Goal: Information Seeking & Learning: Learn about a topic

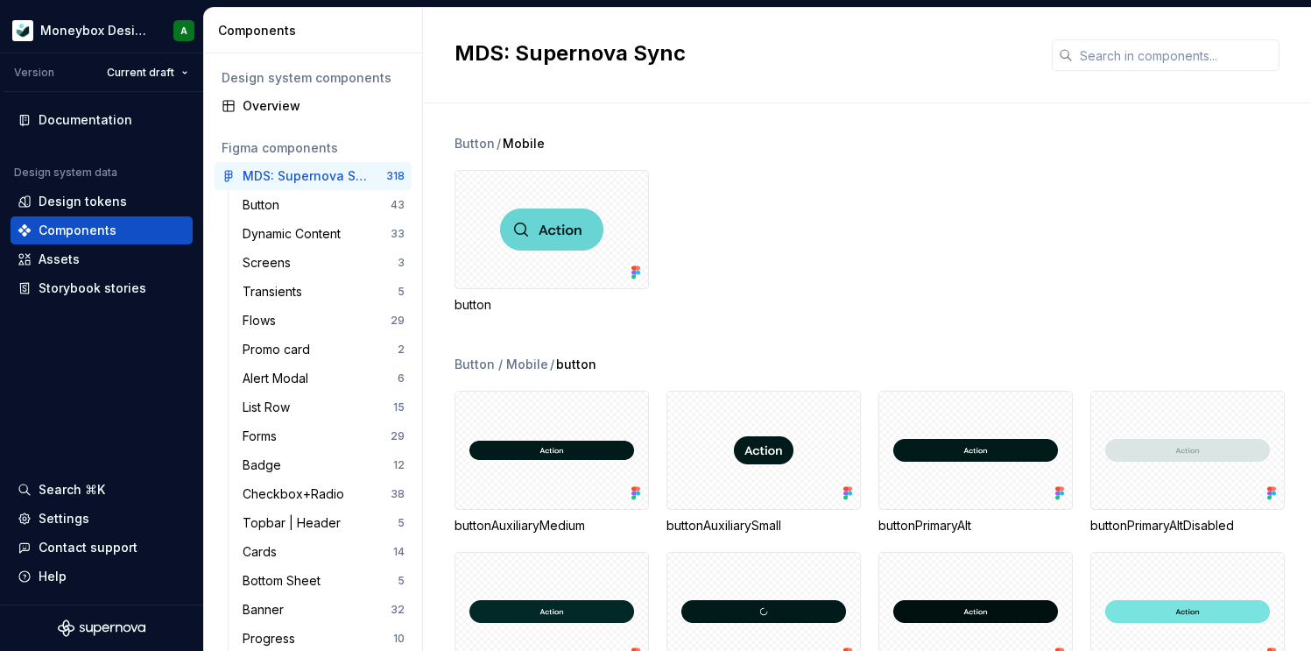
click at [850, 185] on div "button" at bounding box center [882, 242] width 856 height 144
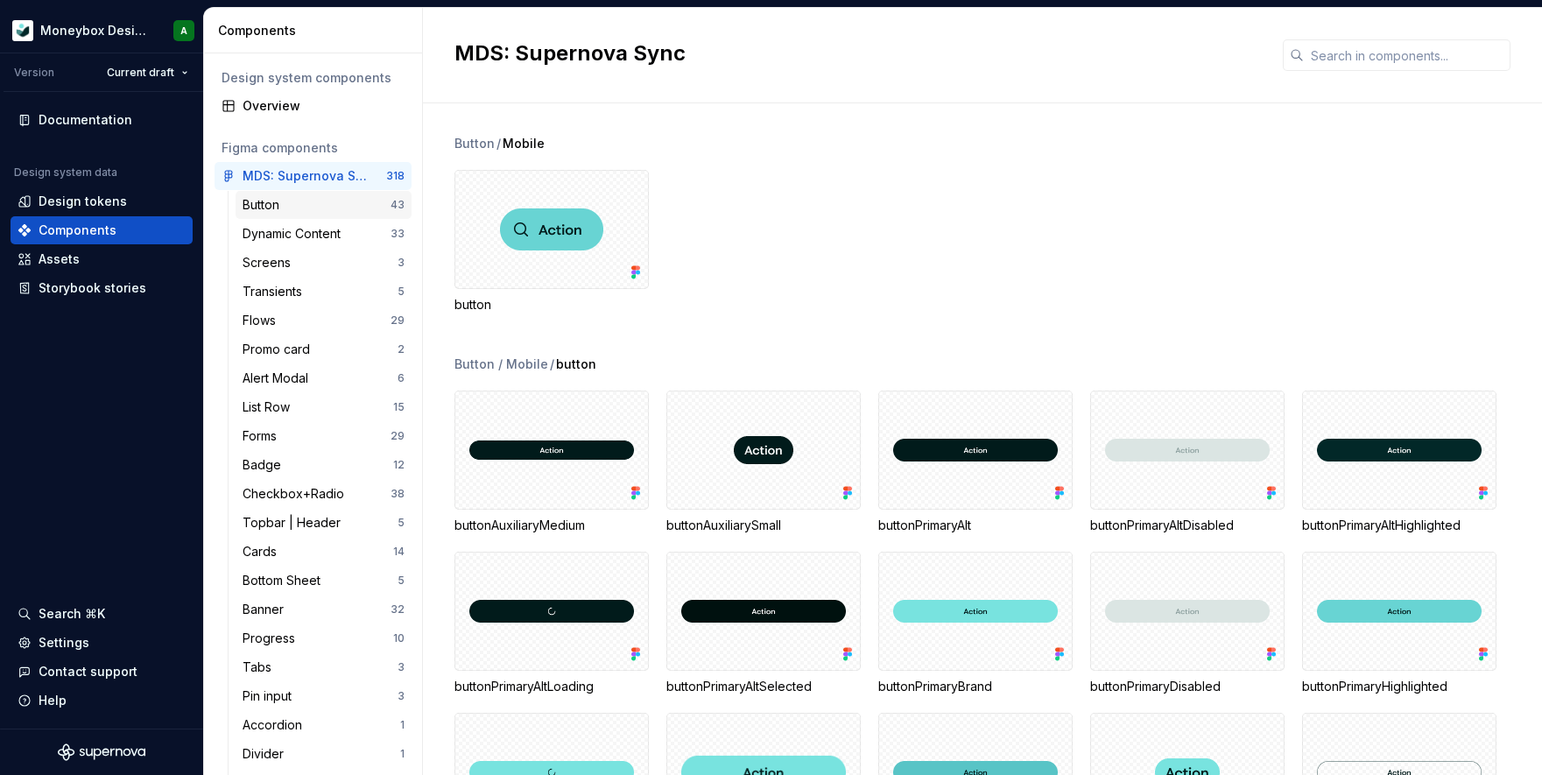
click at [323, 199] on div "Button" at bounding box center [317, 205] width 148 height 18
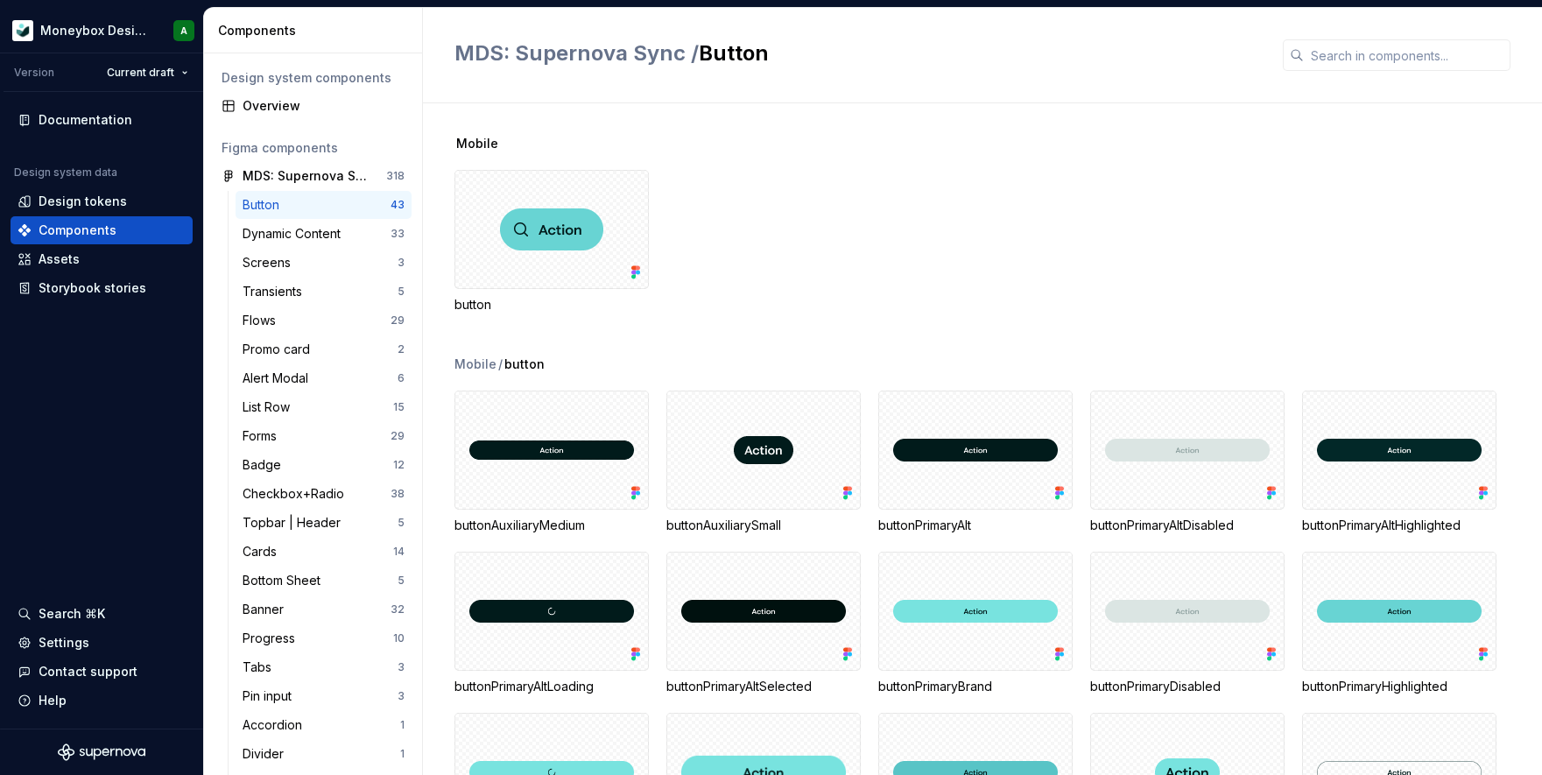
click at [866, 214] on div "button" at bounding box center [998, 242] width 1088 height 144
click at [311, 234] on div "Dynamic Content" at bounding box center [295, 234] width 105 height 18
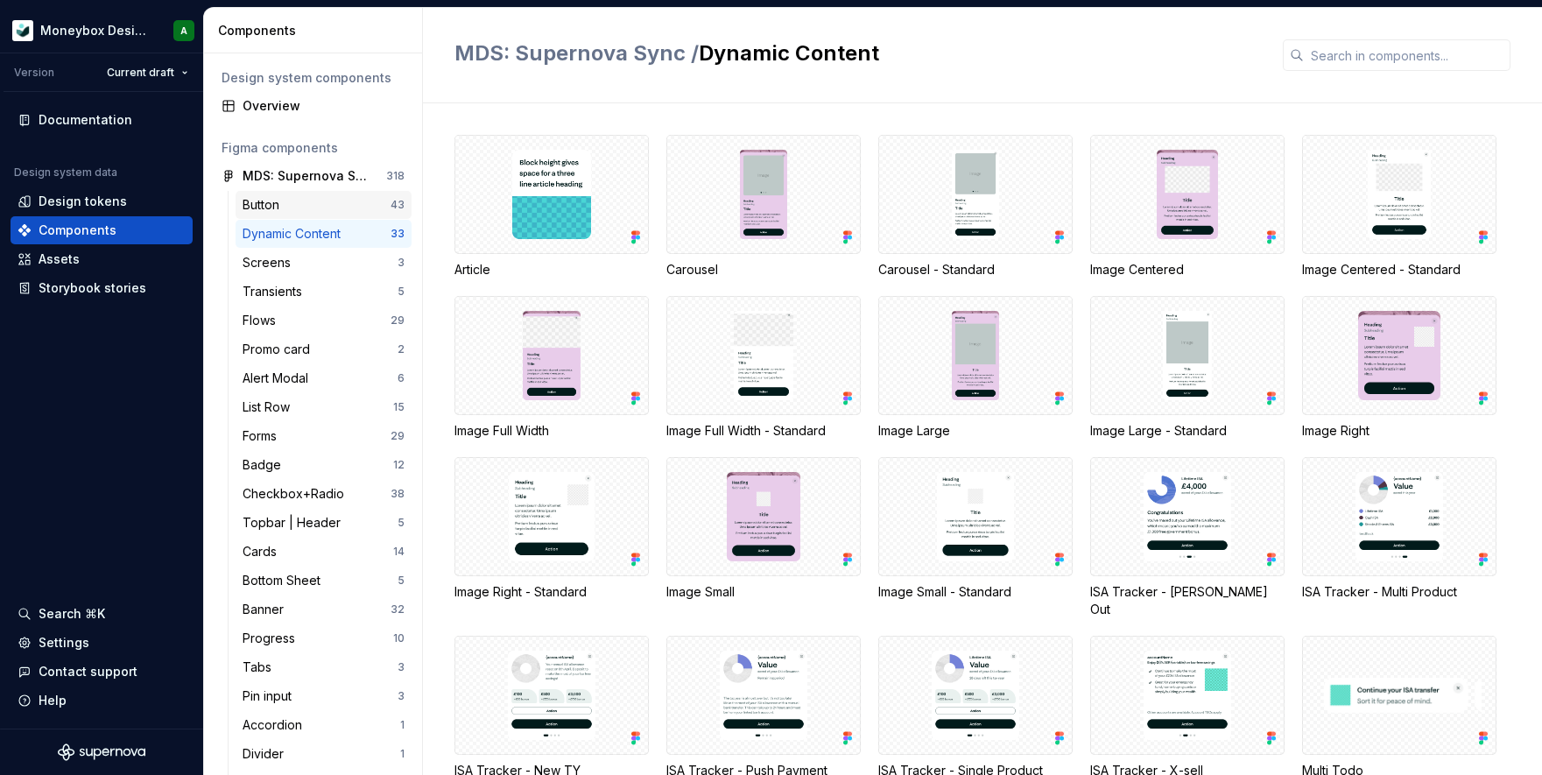
click at [308, 198] on div "Button" at bounding box center [317, 205] width 148 height 18
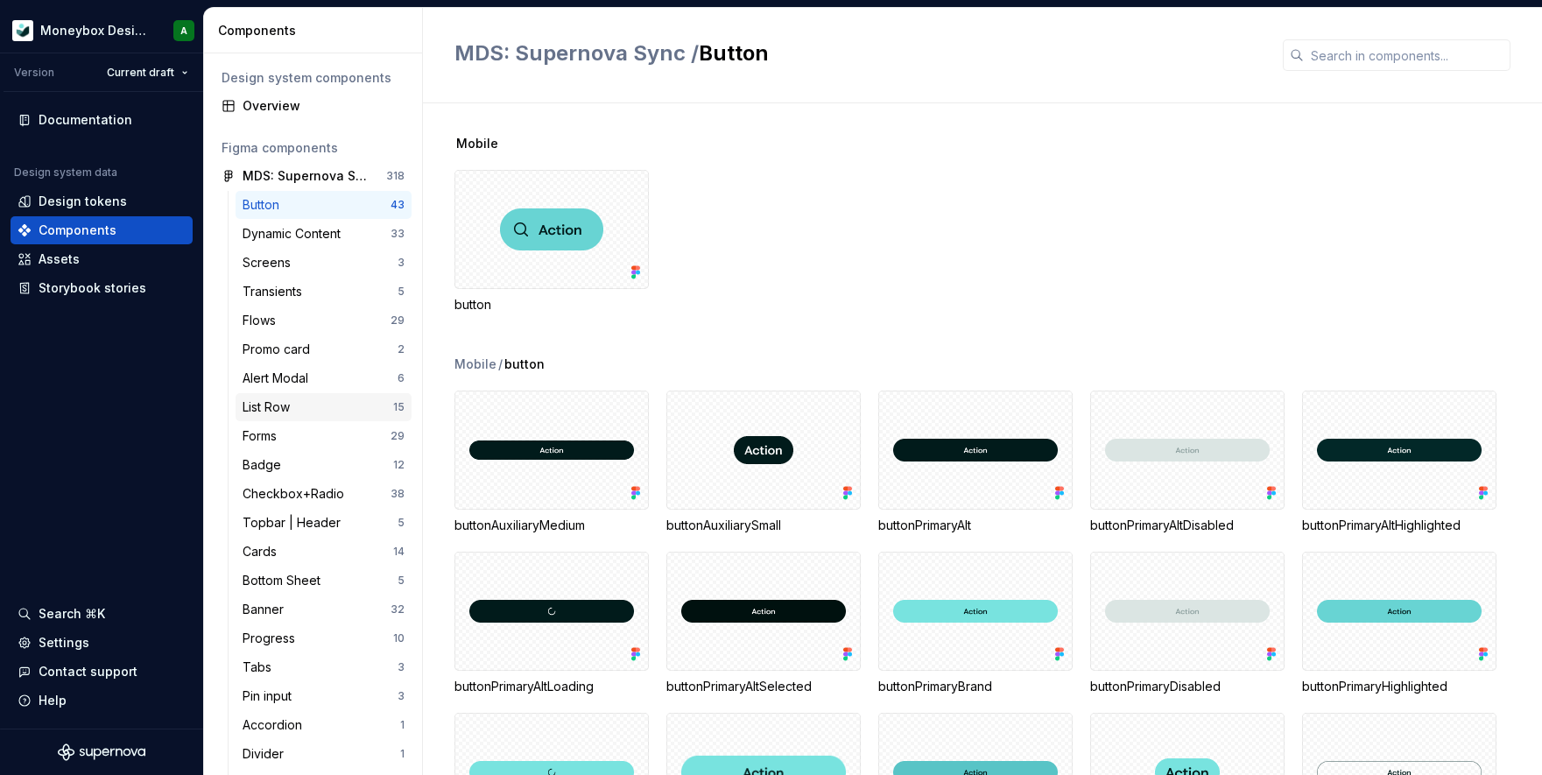
click at [263, 405] on div "List Row" at bounding box center [270, 407] width 54 height 18
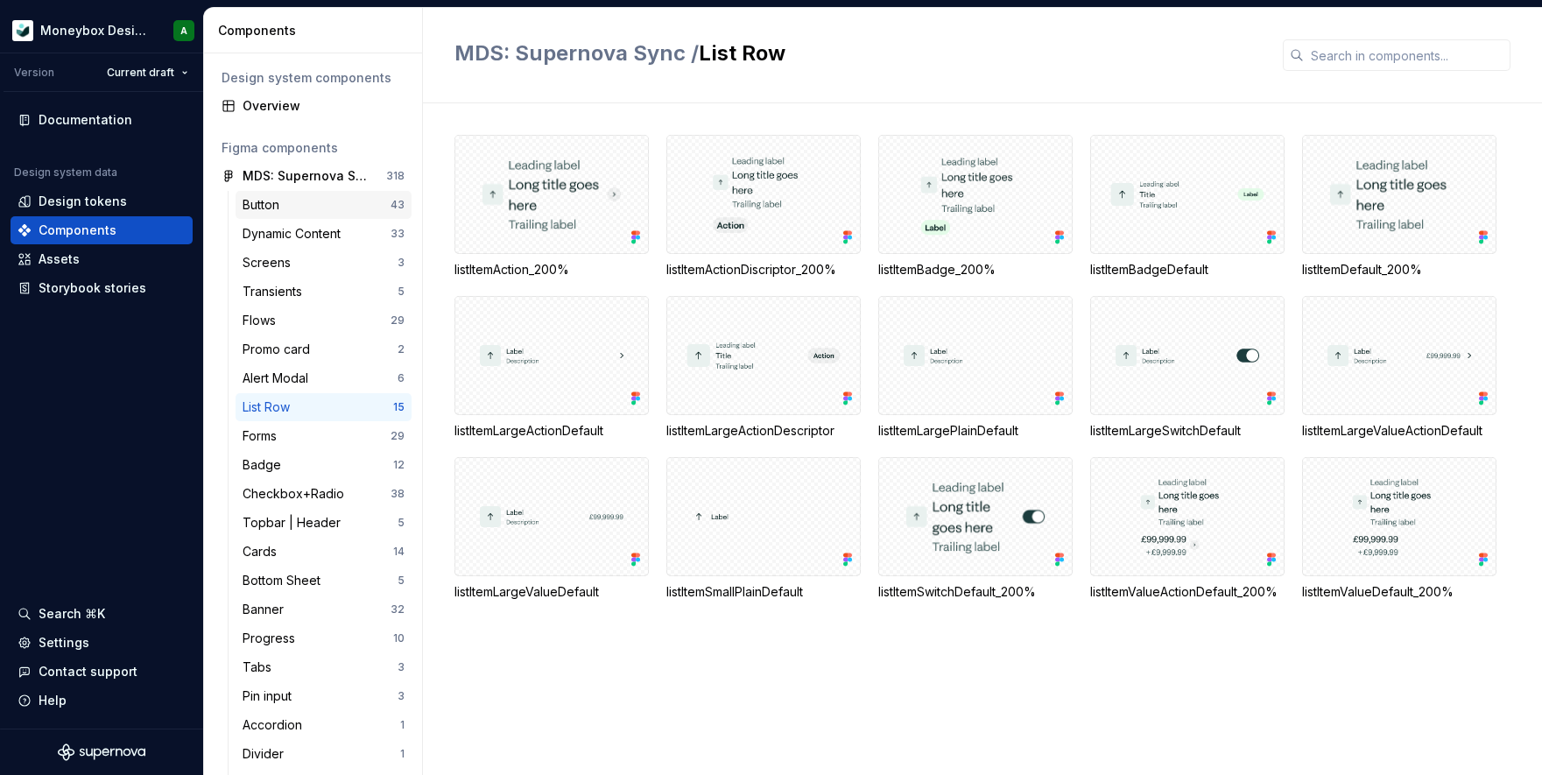
click at [316, 211] on div "Button" at bounding box center [317, 205] width 148 height 18
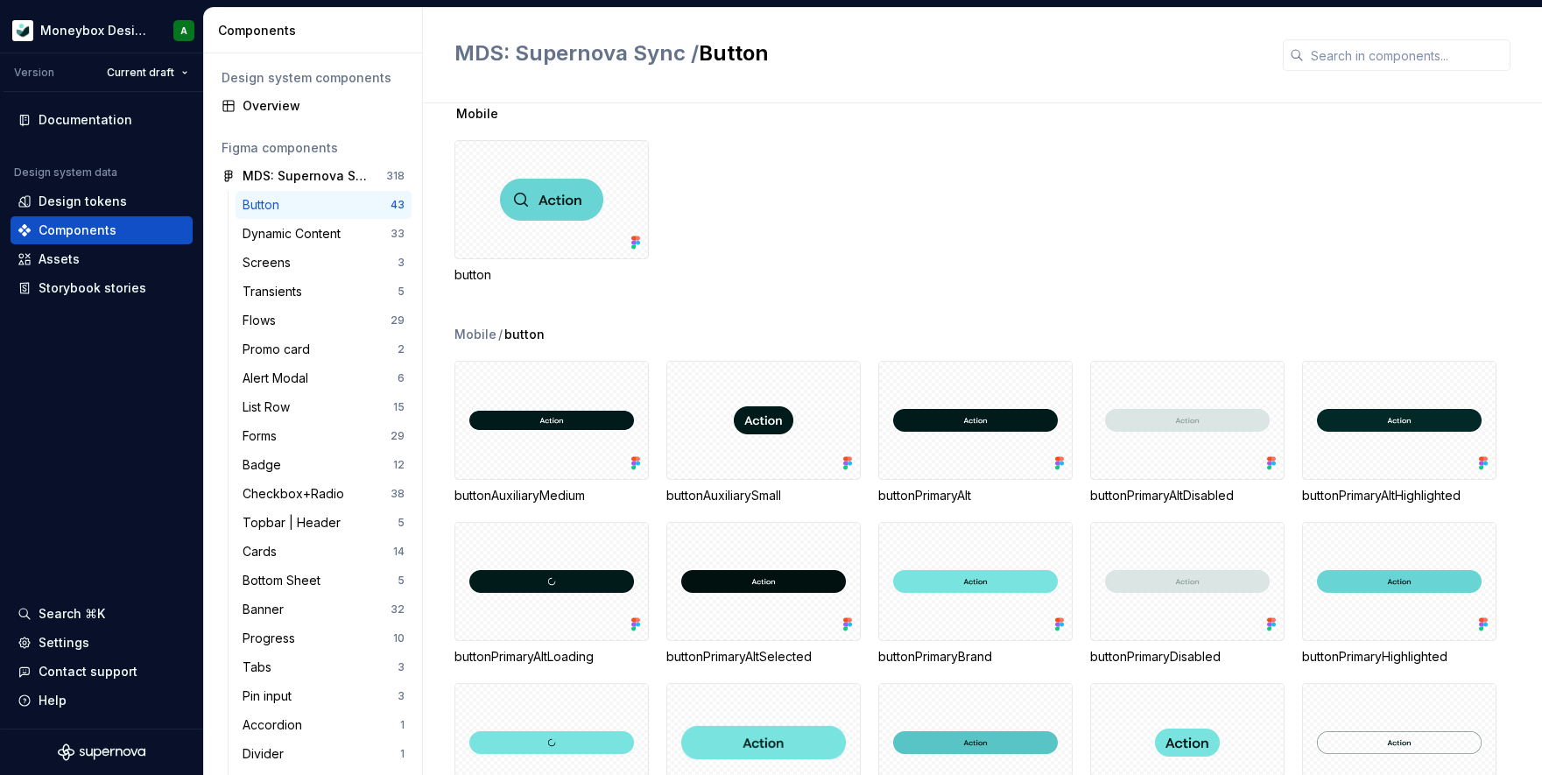
scroll to position [35, 0]
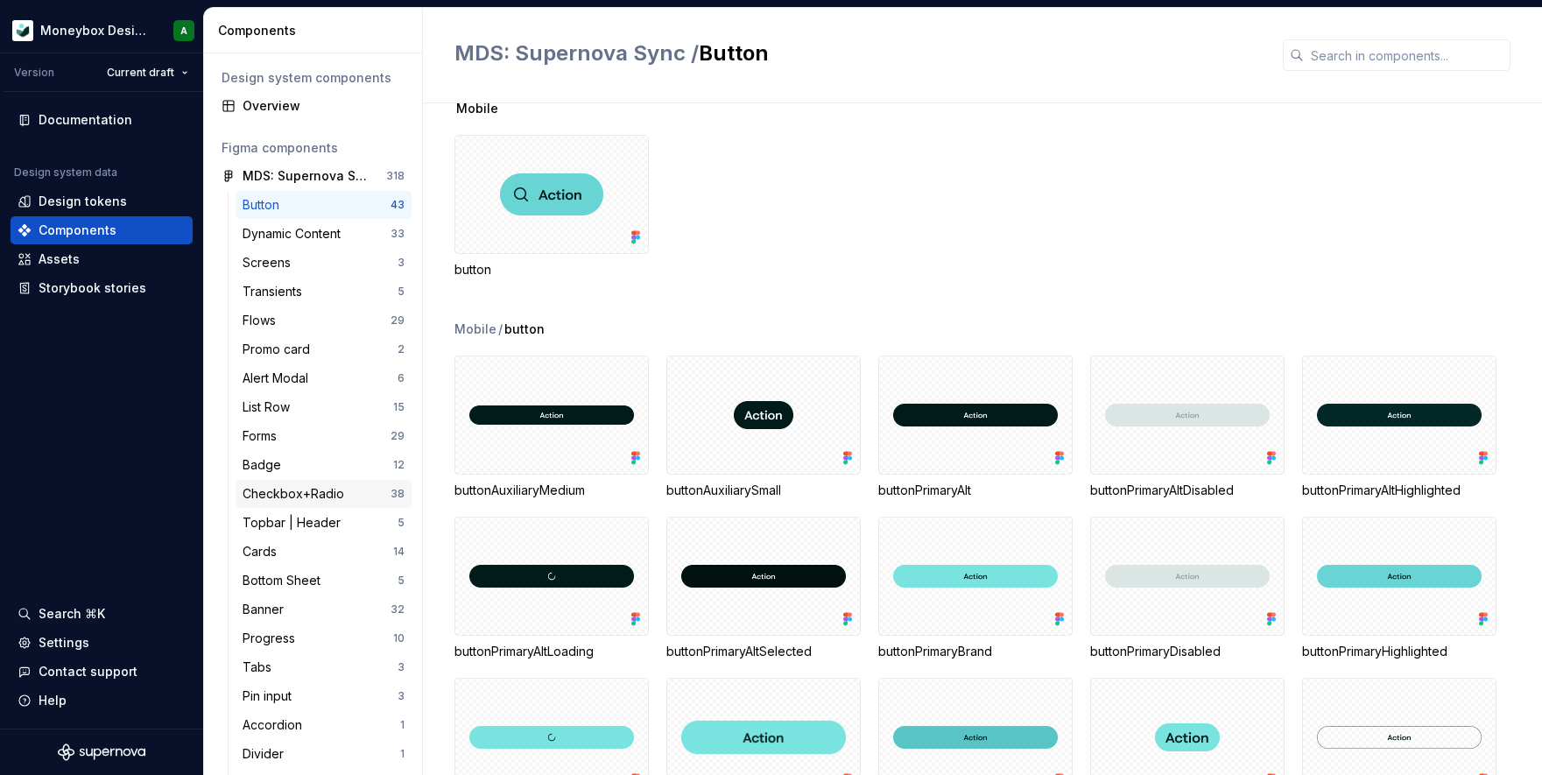
click at [351, 490] on div "Checkbox+Radio" at bounding box center [317, 494] width 148 height 18
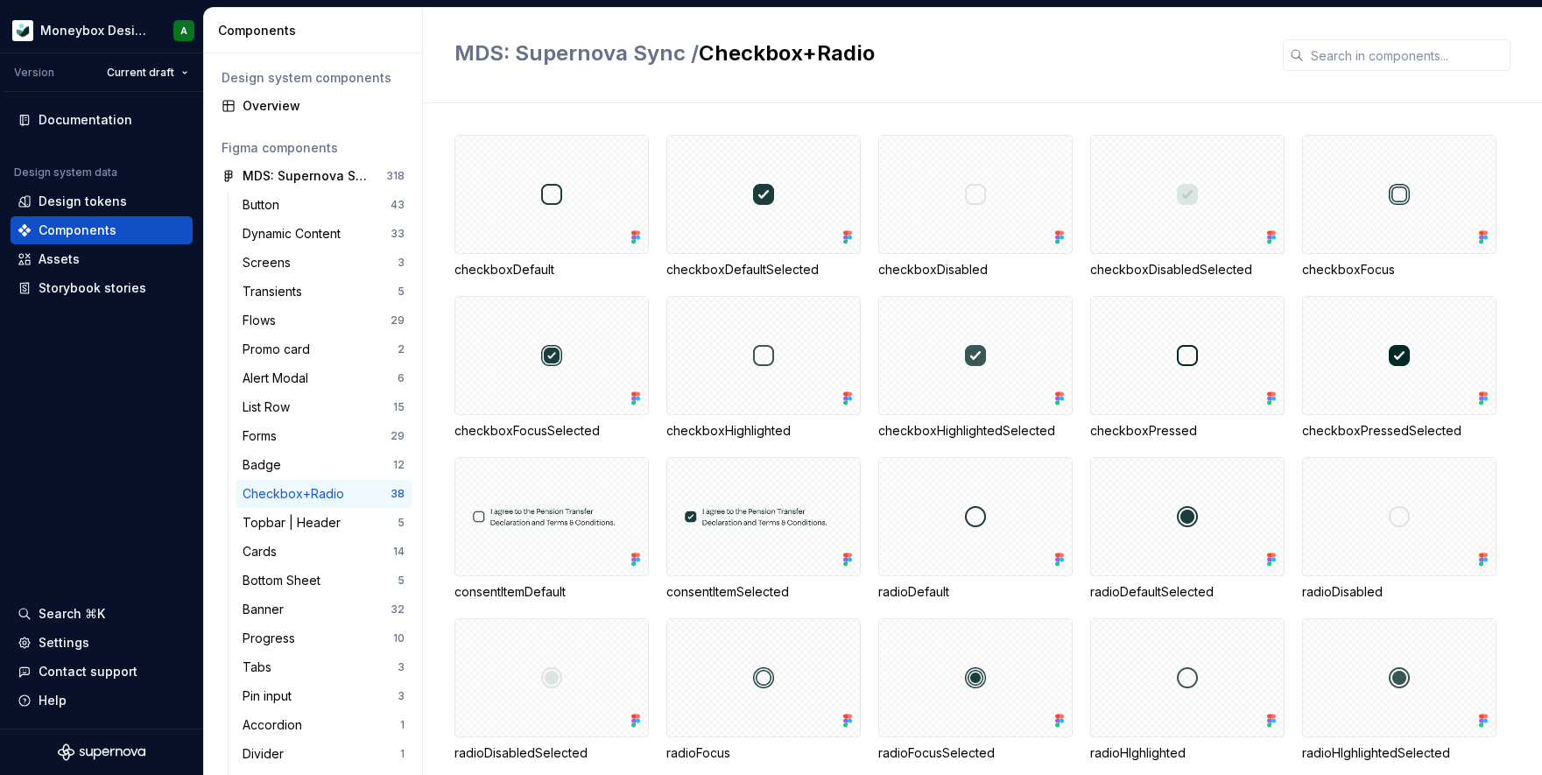
click at [490, 113] on div "checkboxDefault checkboxDefaultSelected checkboxDisabled checkboxDisabledSelect…" at bounding box center [998, 439] width 1088 height 672
click at [569, 215] on div at bounding box center [551, 194] width 194 height 119
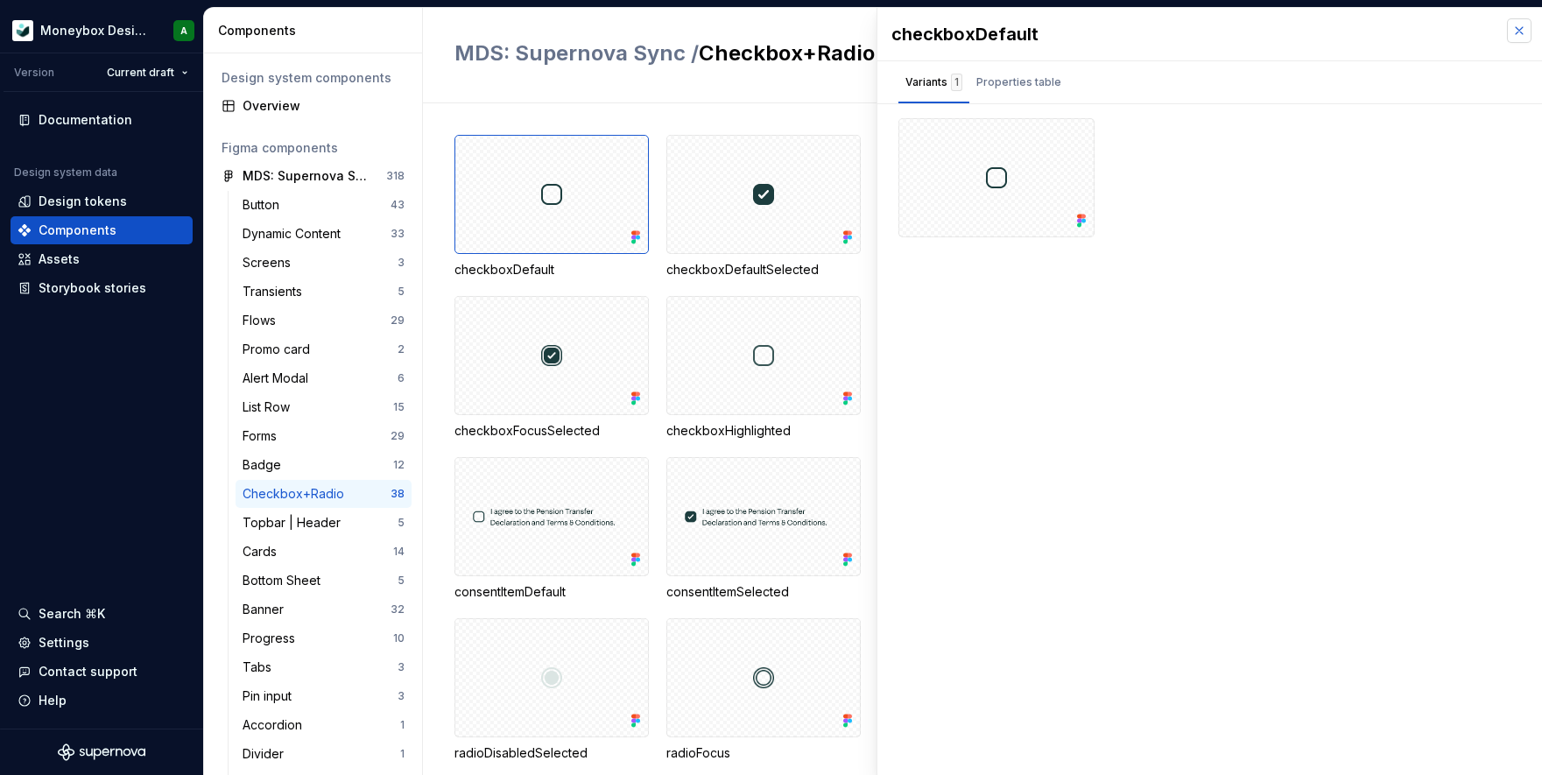
click at [1310, 33] on button "button" at bounding box center [1519, 30] width 25 height 25
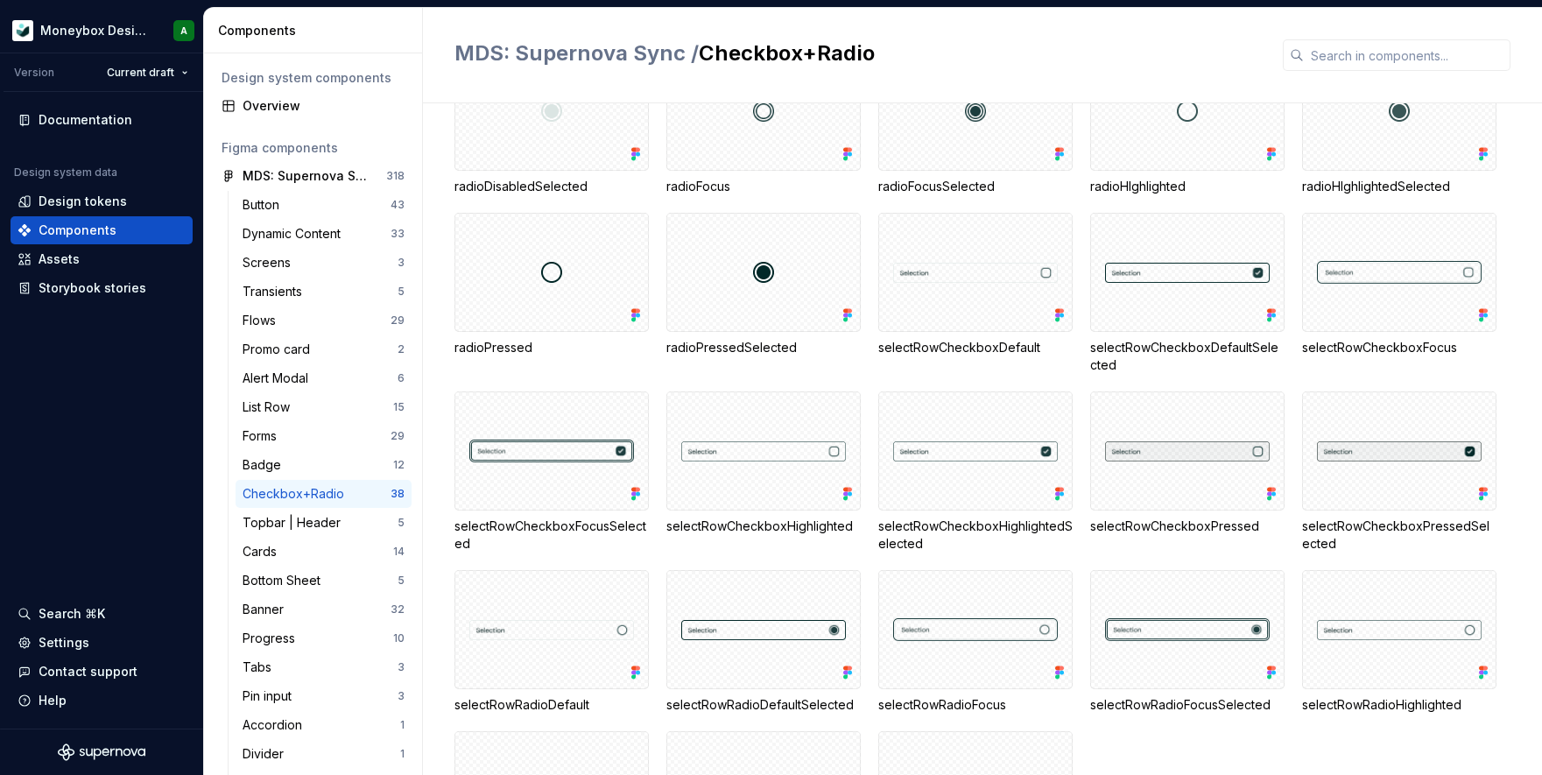
scroll to position [617, 0]
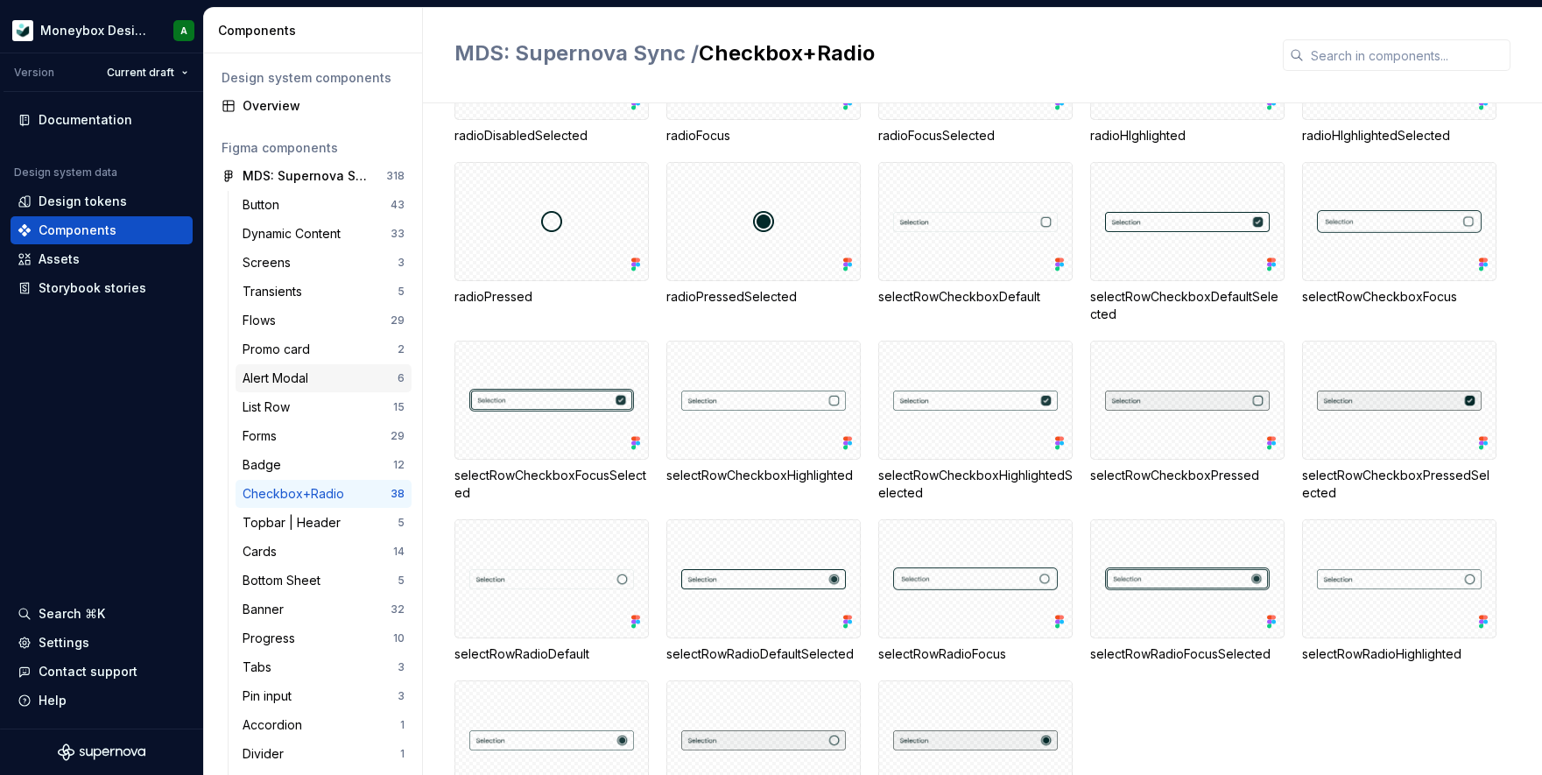
click at [291, 374] on div "Alert Modal" at bounding box center [279, 379] width 73 height 18
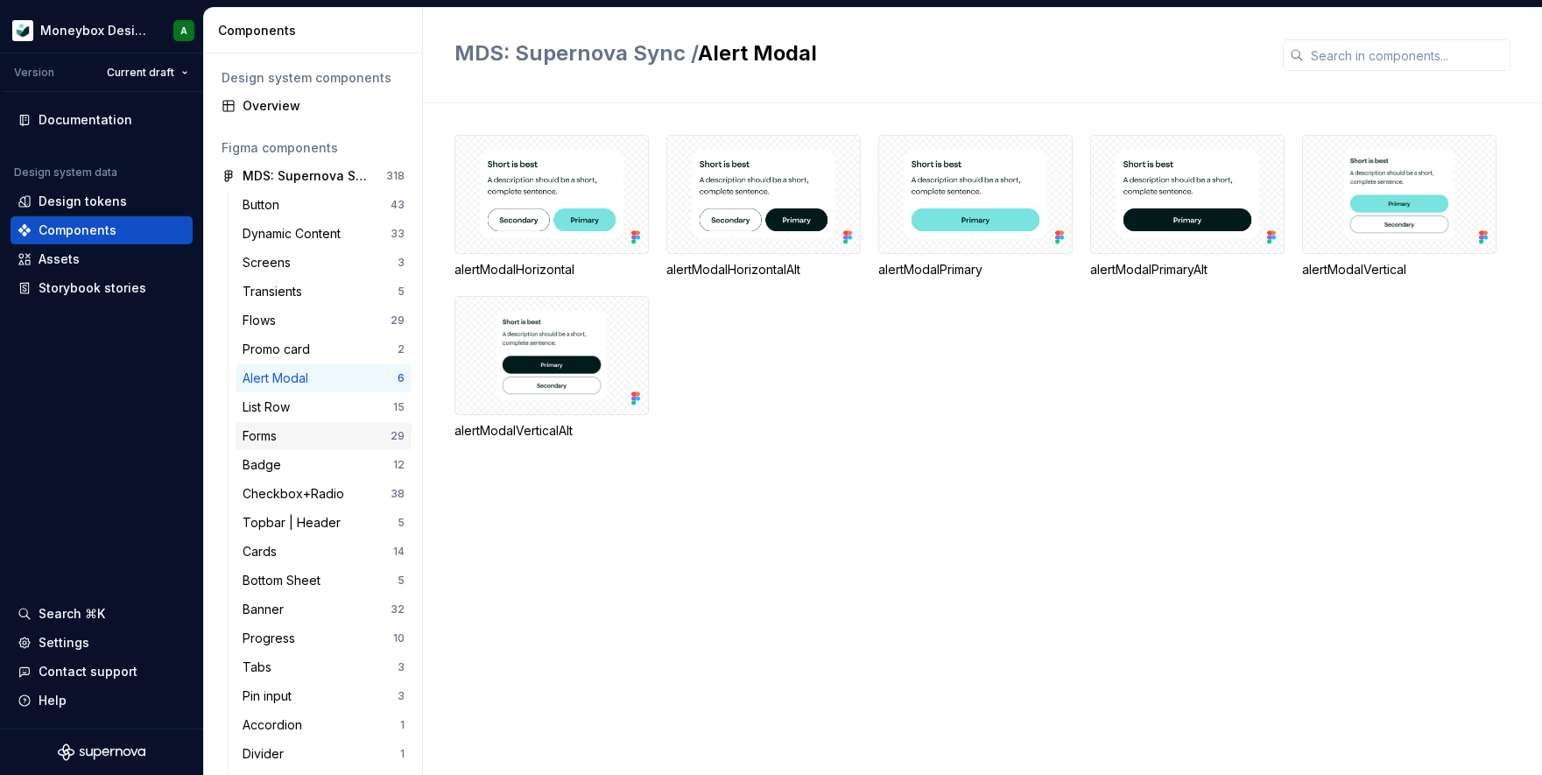
click at [353, 432] on div "Forms" at bounding box center [317, 436] width 148 height 18
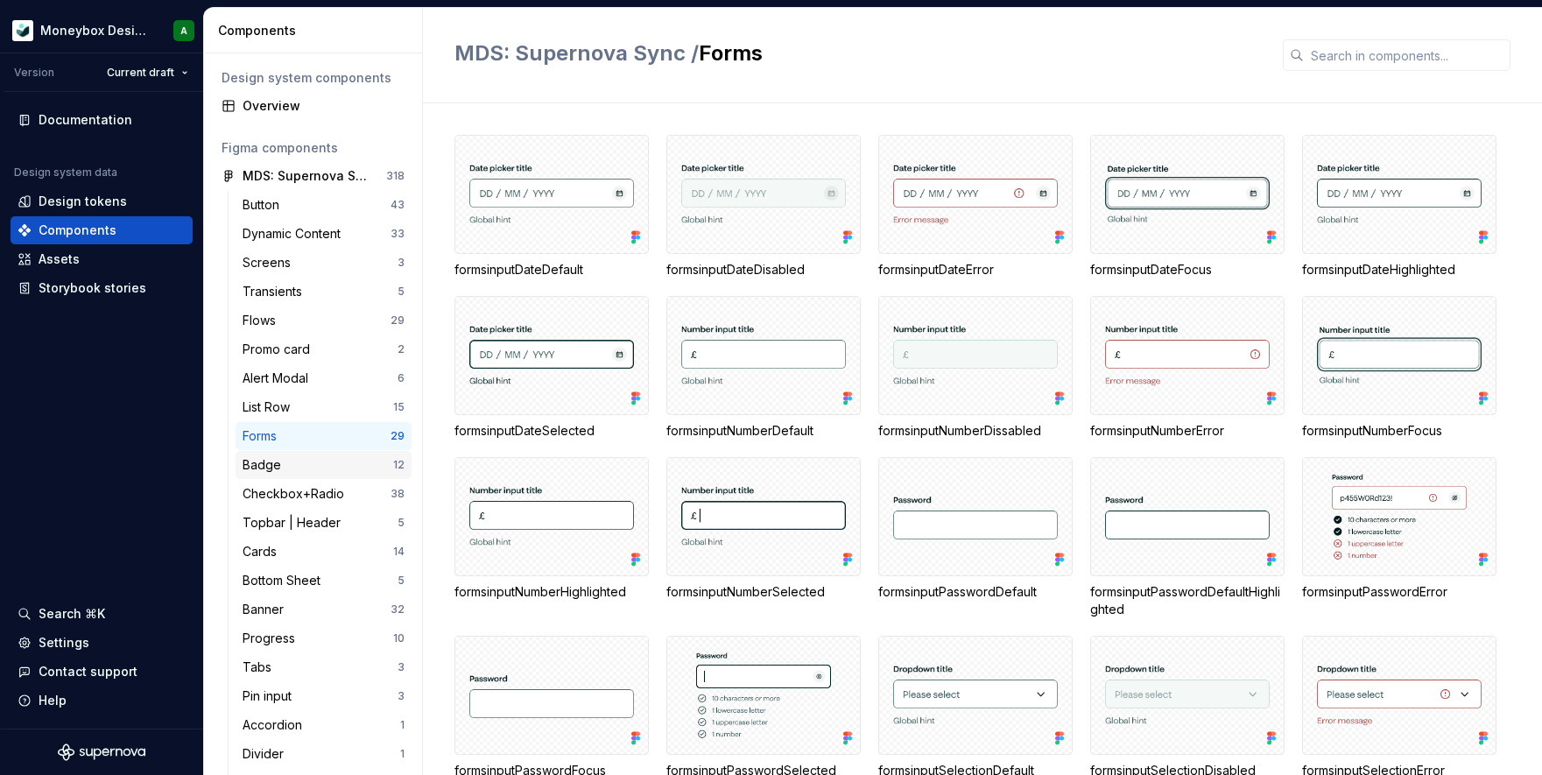
click at [291, 466] on div "Badge" at bounding box center [318, 465] width 151 height 18
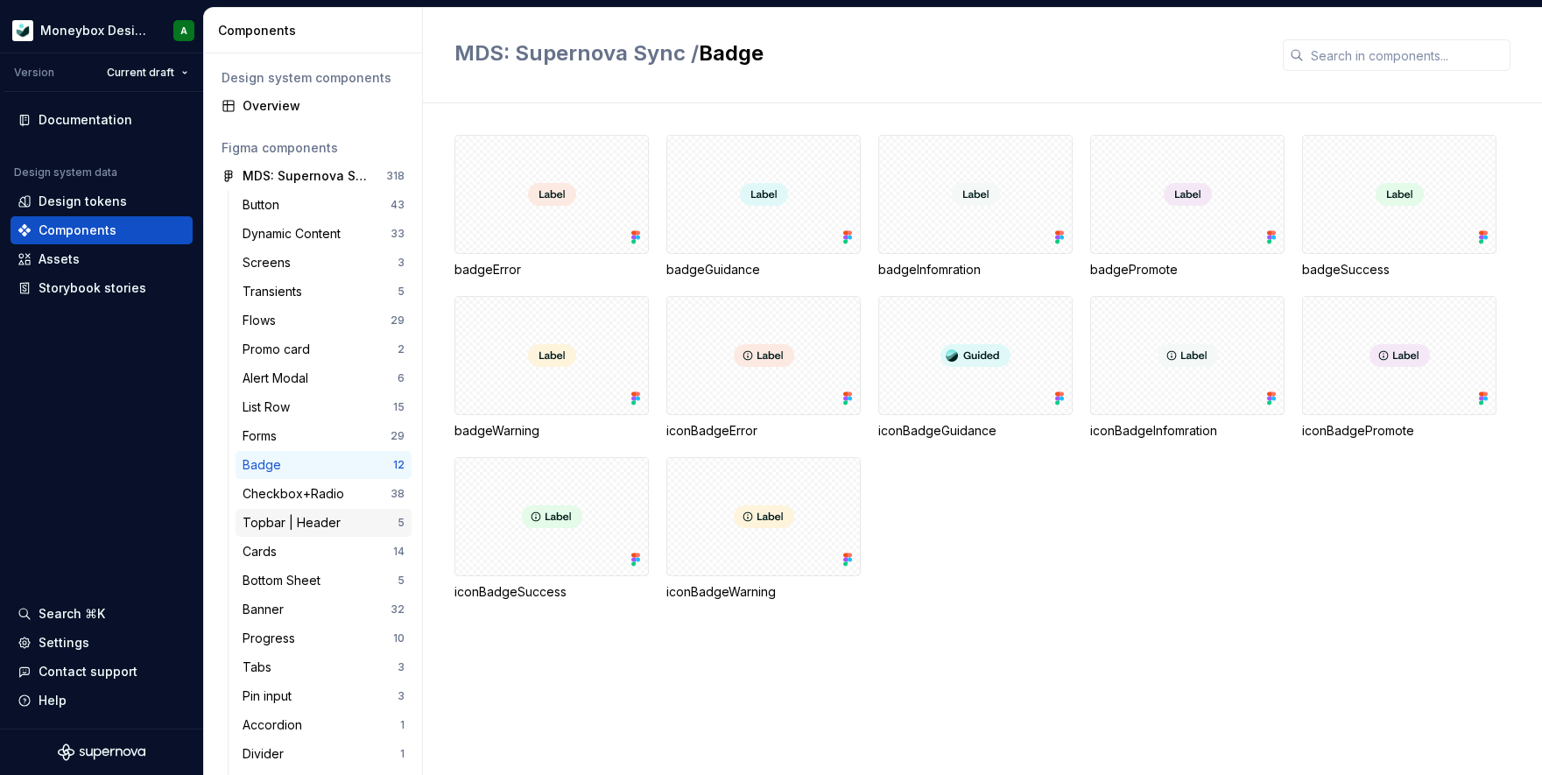
click at [298, 518] on div "Topbar | Header" at bounding box center [295, 523] width 105 height 18
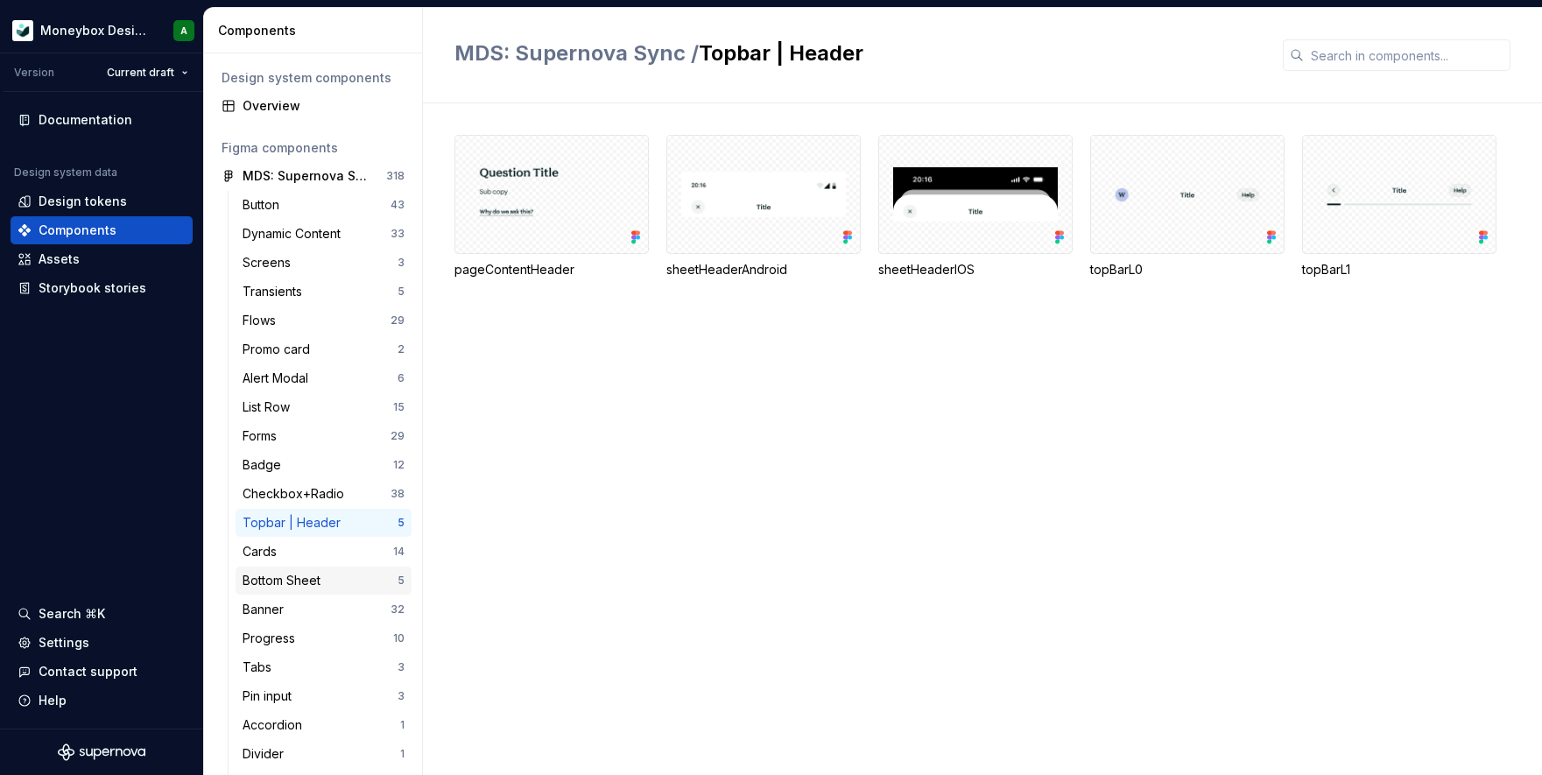
click at [318, 577] on div "Bottom Sheet" at bounding box center [285, 581] width 85 height 18
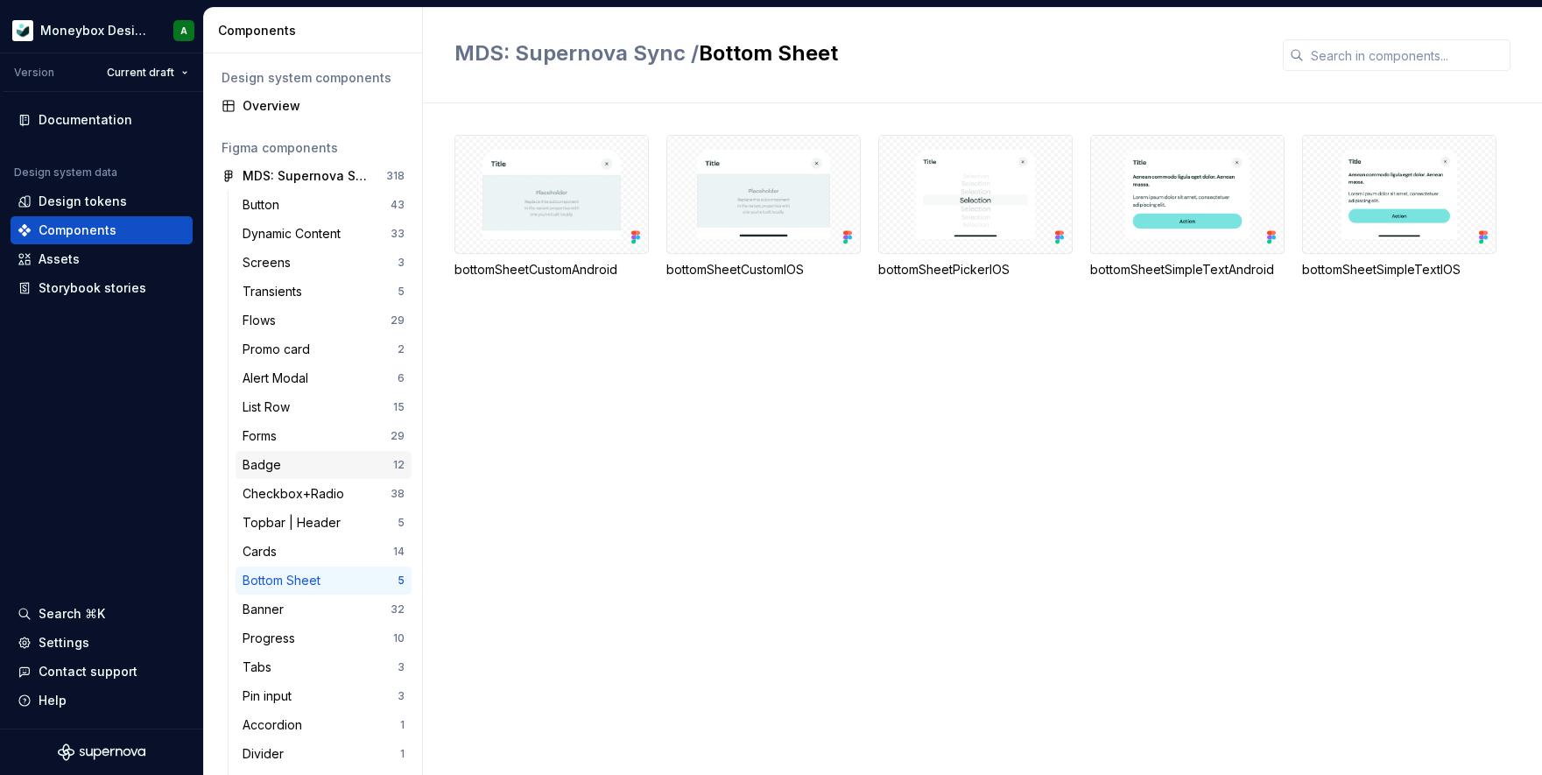
click at [313, 459] on div "Badge" at bounding box center [318, 465] width 151 height 18
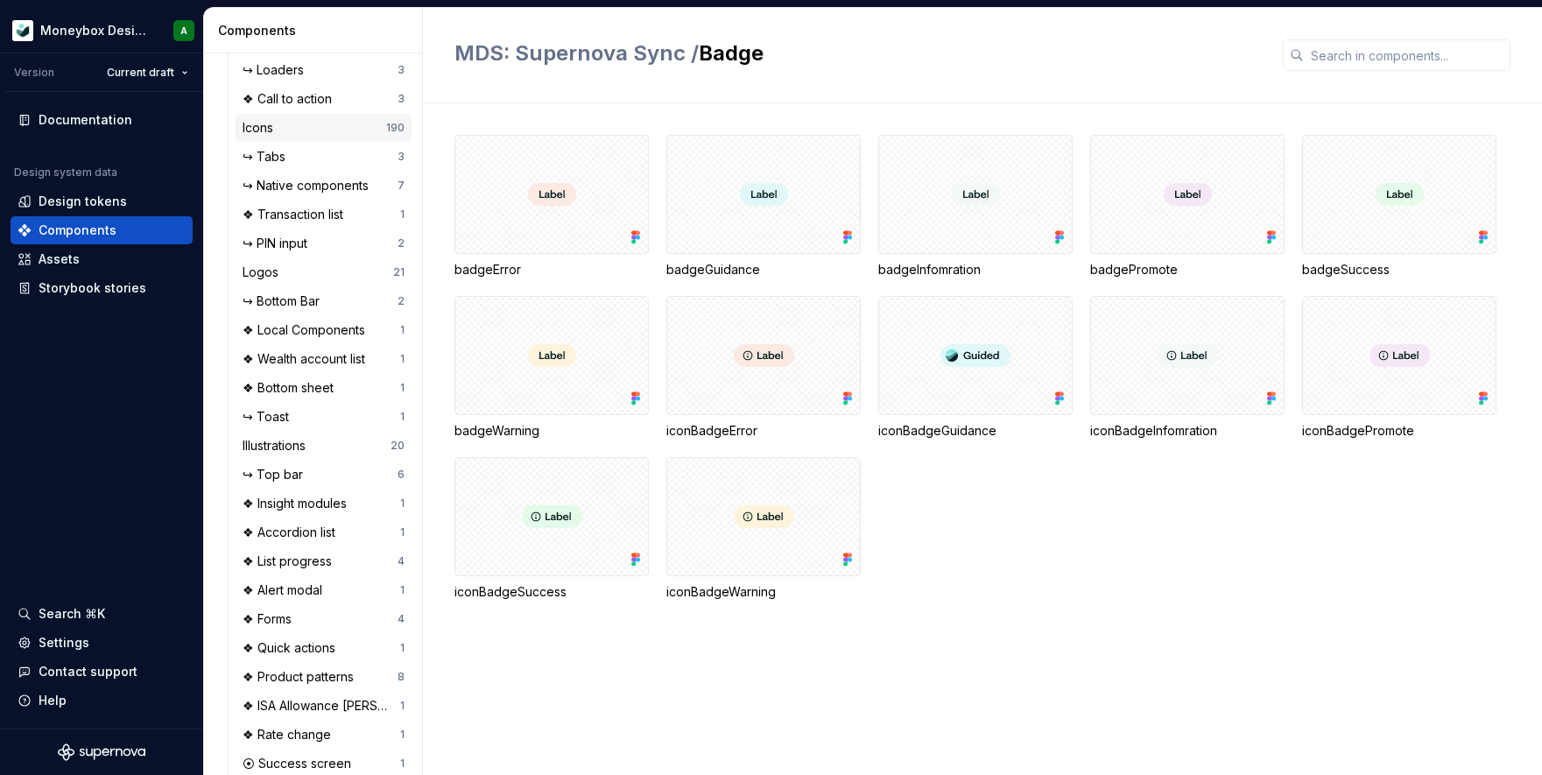
scroll to position [1300, 0]
click at [339, 482] on div "↪ Top bar 6" at bounding box center [324, 473] width 176 height 28
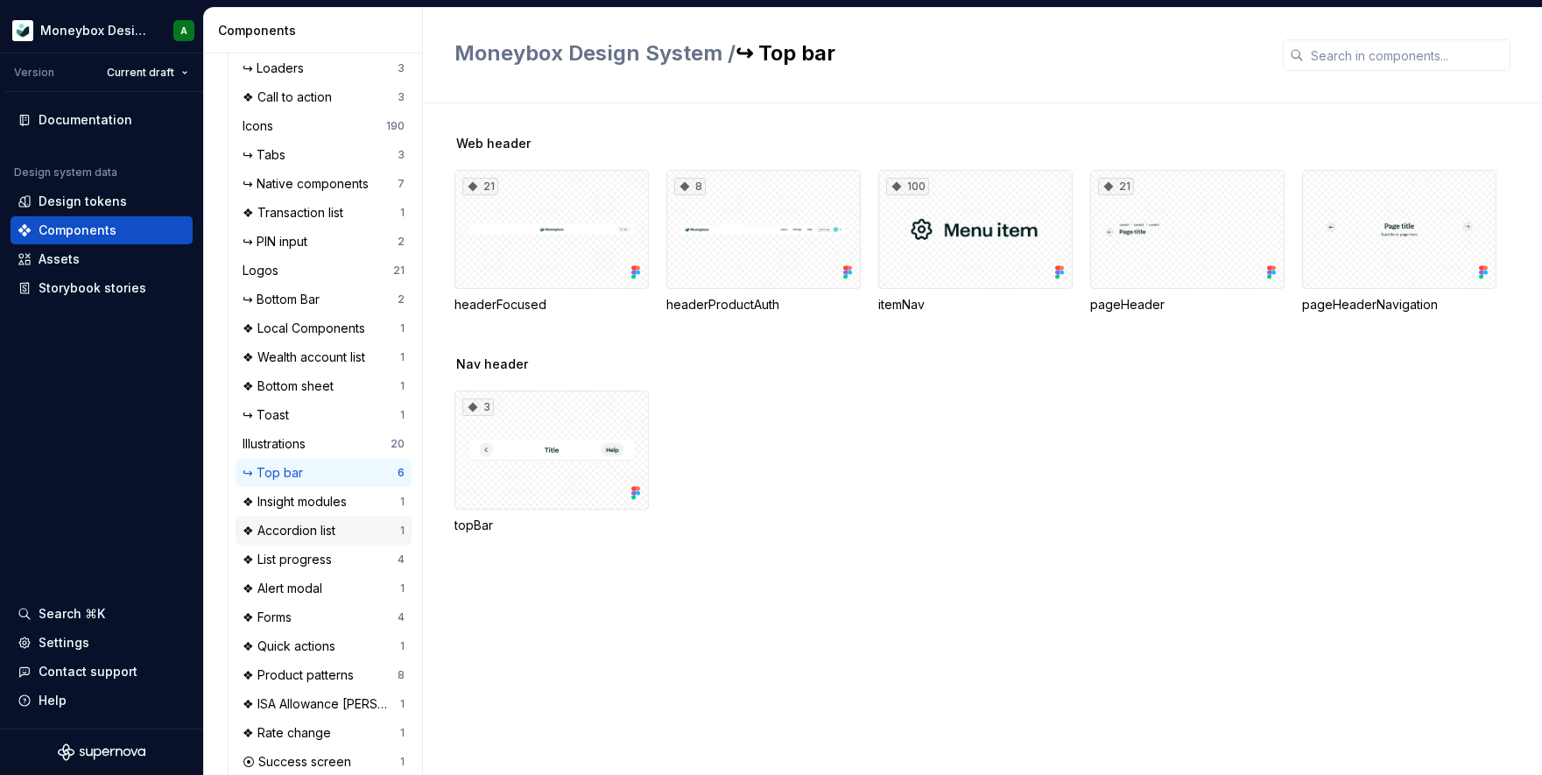
click at [337, 518] on div "❖ Accordion list 1" at bounding box center [324, 531] width 176 height 28
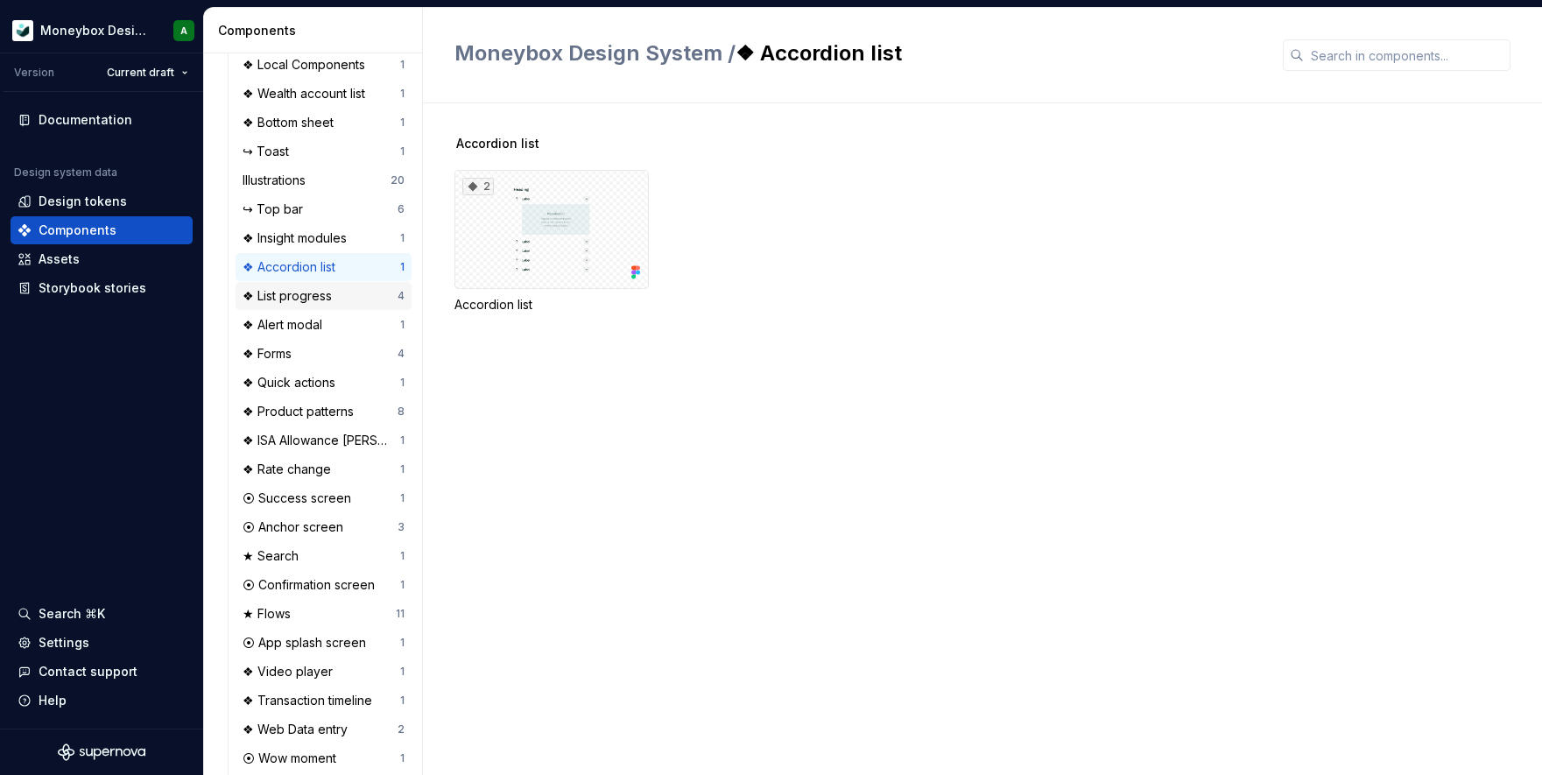
scroll to position [1607, 0]
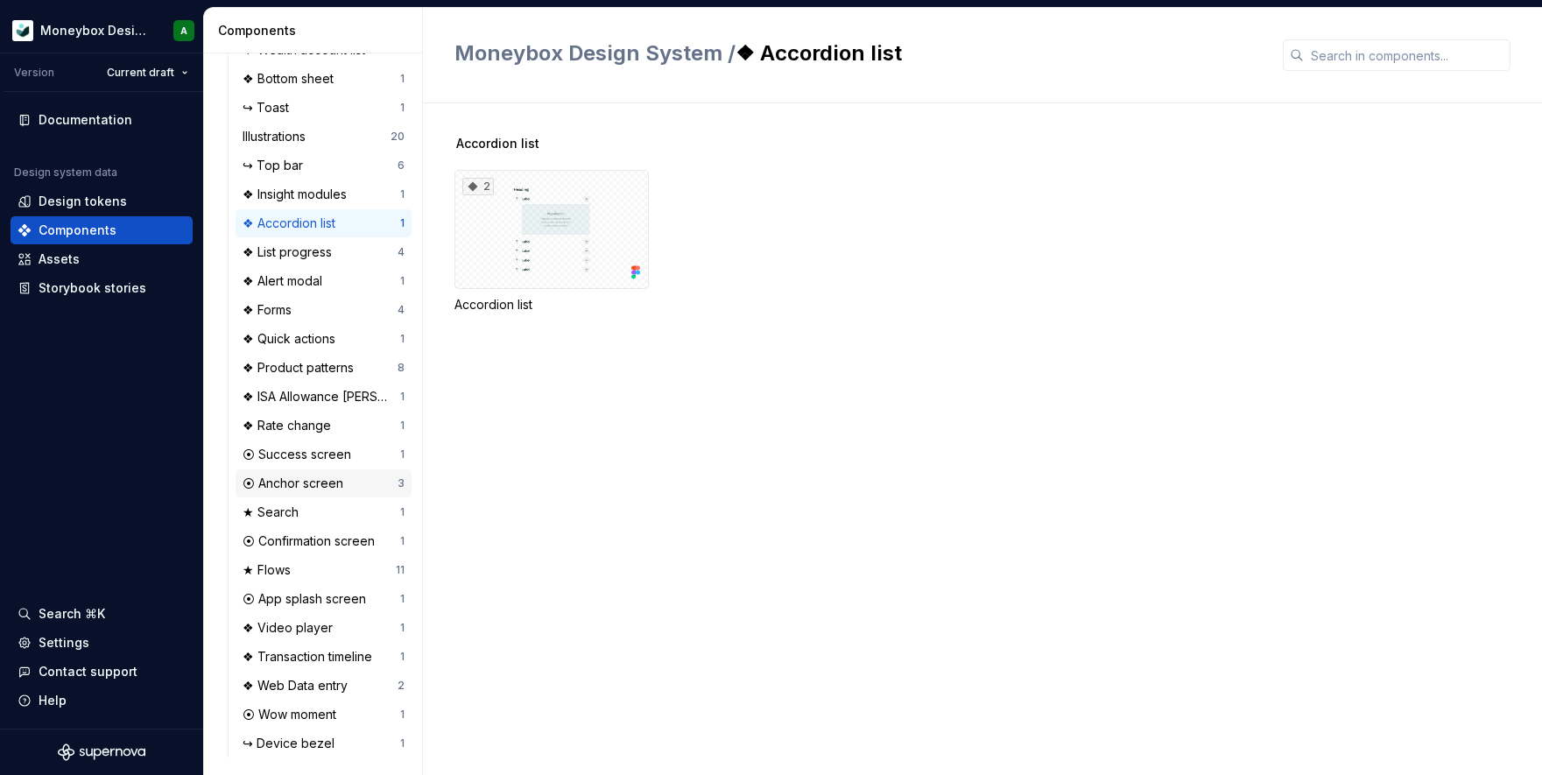
click at [323, 475] on div "⦿ Anchor screen" at bounding box center [297, 484] width 108 height 18
